Goal: Navigation & Orientation: Find specific page/section

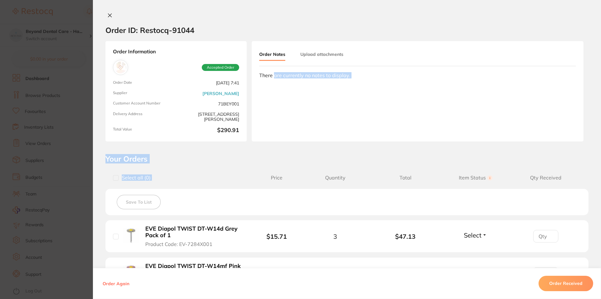
click at [107, 16] on icon at bounding box center [109, 15] width 5 height 5
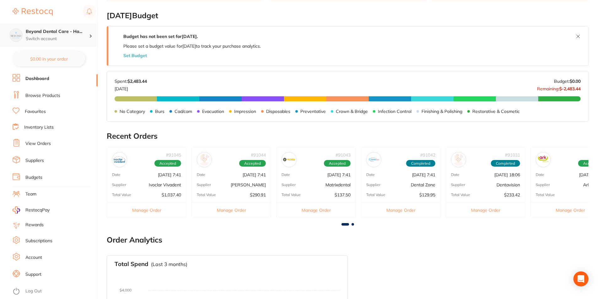
click at [74, 32] on h4 "Beyond Dental Care - Ha..." at bounding box center [57, 32] width 63 height 6
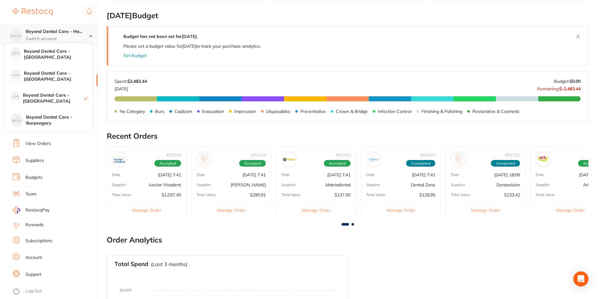
click at [64, 33] on h4 "Beyond Dental Care - Ha..." at bounding box center [57, 32] width 63 height 6
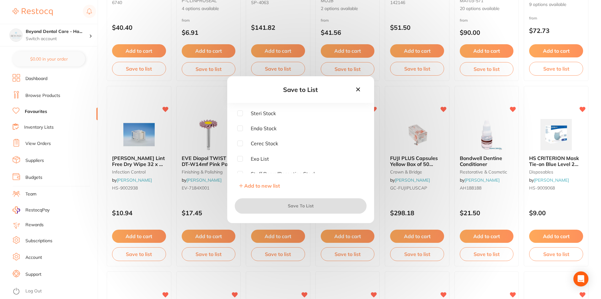
click at [357, 89] on icon at bounding box center [358, 89] width 7 height 7
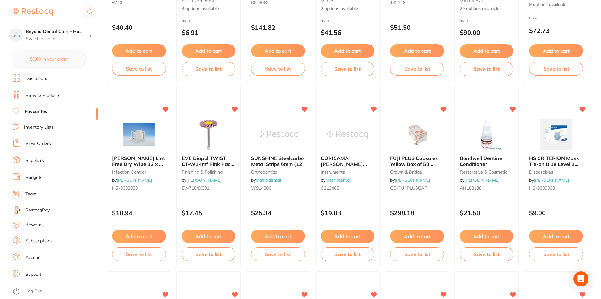
click at [33, 126] on link "Inventory Lists" at bounding box center [39, 127] width 30 height 6
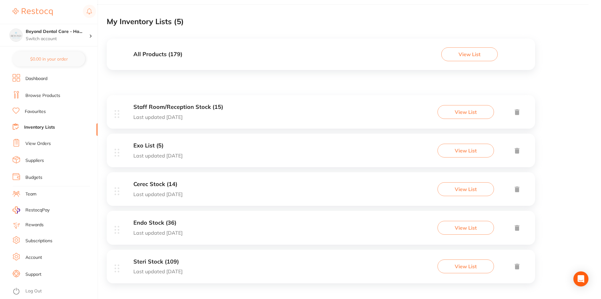
scroll to position [37, 0]
